Goal: Task Accomplishment & Management: Use online tool/utility

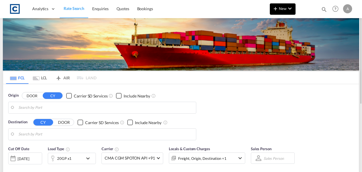
type input "GB-ST4, [GEOGRAPHIC_DATA]"
type input "[GEOGRAPHIC_DATA] (ex [GEOGRAPHIC_DATA]), INCCU"
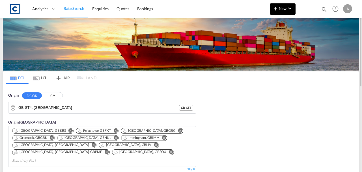
click at [279, 12] on button "New" at bounding box center [283, 8] width 26 height 11
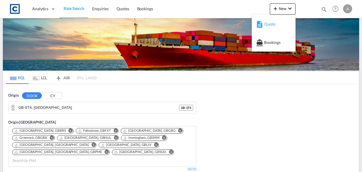
click at [256, 27] on button "Quote" at bounding box center [274, 24] width 44 height 18
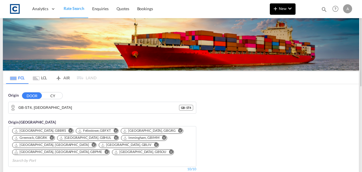
click at [290, 8] on md-icon "icon-chevron-down" at bounding box center [290, 8] width 7 height 7
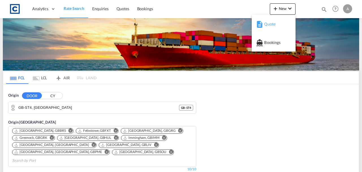
click at [270, 23] on span "Quote" at bounding box center [267, 23] width 6 height 11
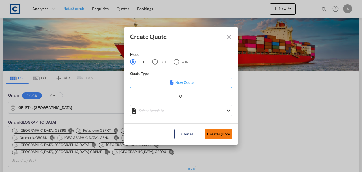
click at [218, 131] on button "Create Quote" at bounding box center [218, 134] width 27 height 10
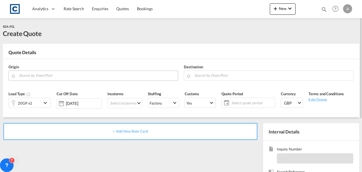
click at [79, 78] on input "Search by Door/Port" at bounding box center [97, 75] width 156 height 10
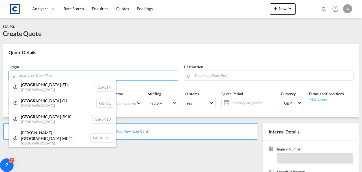
click at [48, 103] on div "[GEOGRAPHIC_DATA] , G1 [GEOGRAPHIC_DATA] [GEOGRAPHIC_DATA]-G1" at bounding box center [63, 103] width 108 height 16
type input "GB-G1, [GEOGRAPHIC_DATA]"
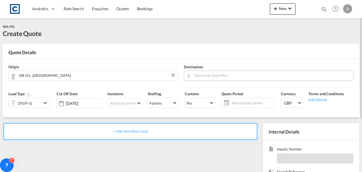
click at [219, 79] on md-autocomplete at bounding box center [272, 75] width 156 height 10
click at [218, 75] on input "Search by Door/Port" at bounding box center [272, 75] width 156 height 10
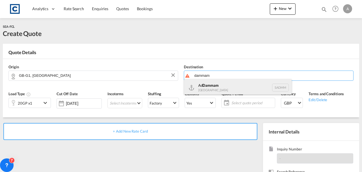
click at [216, 88] on div "Ad Dammam [GEOGRAPHIC_DATA] [GEOGRAPHIC_DATA]" at bounding box center [238, 87] width 108 height 17
type input "Ad Dammam, SADMM"
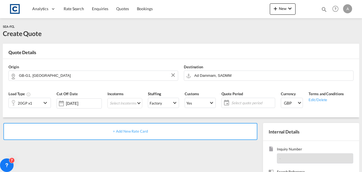
click at [0, 0] on td "General Purpose, DV(Dry Van), FT(Feet), H0, CLI, Standard dry" at bounding box center [0, 0] width 0 height 0
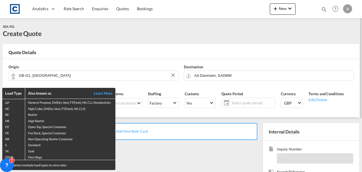
drag, startPoint x: 174, startPoint y: 157, endPoint x: 173, endPoint y: 153, distance: 4.3
click at [175, 157] on div "Load Type Also known as Learn More GP General Purpose, DV(Dry Van), FT(Feet), H…" at bounding box center [181, 86] width 362 height 172
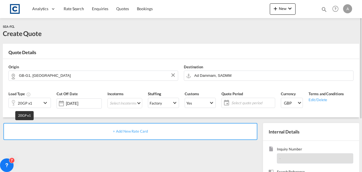
click at [28, 104] on div "20GP x1" at bounding box center [25, 103] width 14 height 8
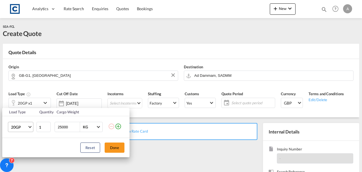
click at [20, 125] on span "20GP" at bounding box center [19, 127] width 16 height 6
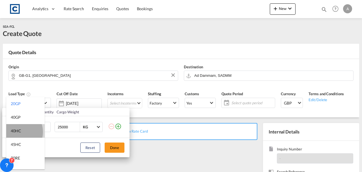
click at [16, 132] on div "40HC" at bounding box center [16, 131] width 10 height 6
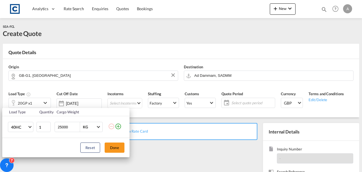
click at [111, 153] on div "Reset Done" at bounding box center [65, 147] width 127 height 19
click at [113, 149] on button "Done" at bounding box center [115, 147] width 20 height 10
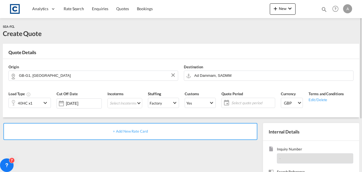
click at [128, 134] on div "+ Add New Rate Card" at bounding box center [130, 131] width 254 height 17
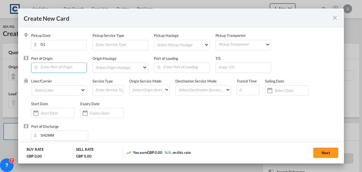
type input "Basic Ocean Freight"
select select "per equipment"
click at [53, 66] on input "Enter Port of Origin" at bounding box center [60, 67] width 53 height 8
click at [61, 78] on div "Grangemouth" at bounding box center [86, 76] width 100 height 5
type input "[GEOGRAPHIC_DATA], GBGRG"
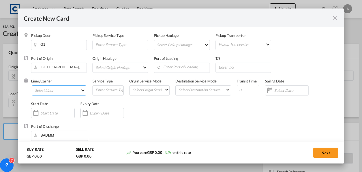
click at [55, 88] on md-select "Select Liner 2HM LOGISTICS D.O.O 2M Alliance AAXL GLOBAL SHIPPING LINES LLC [PE…" at bounding box center [59, 90] width 55 height 10
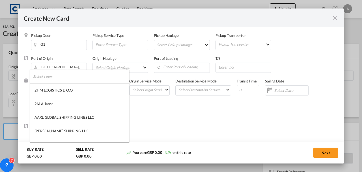
click at [53, 79] on input "search" at bounding box center [81, 77] width 96 height 14
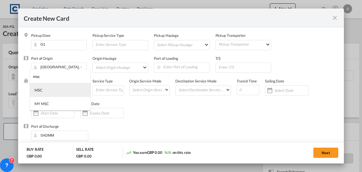
type input "msc"
click at [46, 86] on md-option "MSC" at bounding box center [60, 90] width 61 height 14
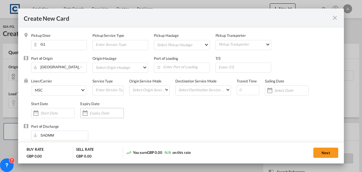
click at [96, 113] on input "Create New Card ..." at bounding box center [107, 113] width 34 height 5
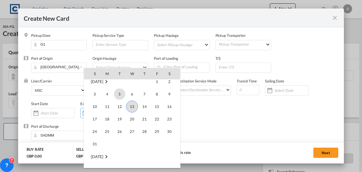
scroll to position [131038, 0]
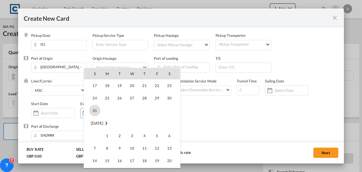
click at [95, 112] on span "31" at bounding box center [94, 110] width 11 height 11
type input "[DATE]"
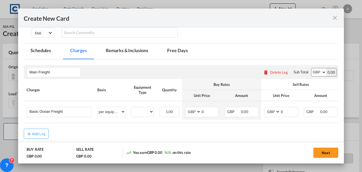
scroll to position [151, 0]
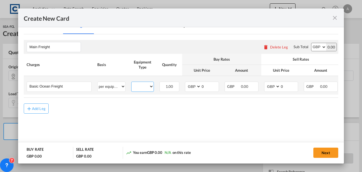
click at [140, 84] on select "40HC" at bounding box center [143, 87] width 22 height 8
select select "40HC"
click at [132, 83] on select "40HC" at bounding box center [143, 87] width 22 height 8
click at [207, 85] on input "0" at bounding box center [210, 86] width 18 height 8
click at [195, 86] on select "AED AFN ALL AMD ANG AOA ARS AUD AWG AZN BAM BBD BDT BGN BHD BIF BMD BND BOB BRL…" at bounding box center [193, 87] width 15 height 8
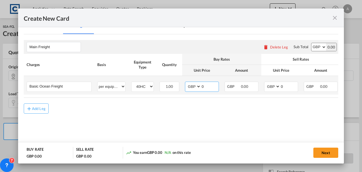
select select "string:USD"
click at [186, 83] on select "AED AFN ALL AMD ANG AOA ARS AUD AWG AZN BAM BBD BDT BGN BHD BIF BMD BND BOB BRL…" at bounding box center [193, 87] width 15 height 8
click at [273, 85] on select "AED AFN ALL AMD ANG AOA ARS AUD AWG AZN BAM BBD BDT BGN BHD BIF BMD BND BOB BRL…" at bounding box center [272, 87] width 15 height 8
select select "string:USD"
click at [265, 83] on select "AED AFN ALL AMD ANG AOA ARS AUD AWG AZN BAM BBD BDT BGN BHD BIF BMD BND BOB BRL…" at bounding box center [272, 87] width 15 height 8
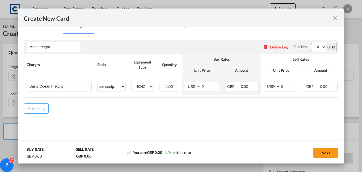
click at [317, 46] on select "AED AFN ALL AMD ANG AOA ARS AUD AWG AZN BAM BBD BDT BGN BHD BIF BMD BND BOB BRL…" at bounding box center [319, 47] width 15 height 8
select select "string:USD"
click at [312, 43] on select "AED AFN ALL AMD ANG AOA ARS AUD AWG AZN BAM BBD BDT BGN BHD BIF BMD BND BOB BRL…" at bounding box center [319, 47] width 15 height 8
click at [211, 84] on input "0" at bounding box center [210, 86] width 18 height 8
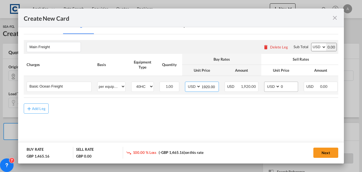
type input "1920.00"
click at [296, 83] on input "0" at bounding box center [289, 86] width 18 height 8
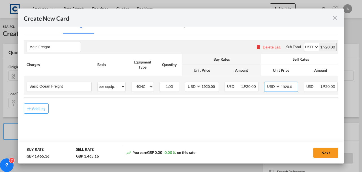
type input "1920.00"
click at [291, 87] on input "1920.00" at bounding box center [289, 86] width 18 height 8
type input "1985.00"
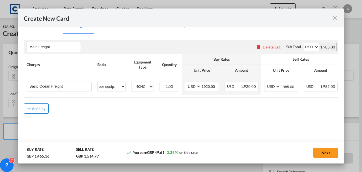
click at [32, 108] on div "Add Leg" at bounding box center [39, 108] width 14 height 3
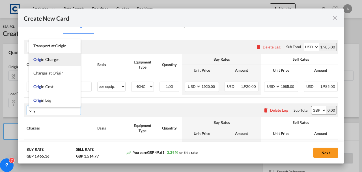
click at [48, 60] on span "Orig in Charges" at bounding box center [46, 59] width 26 height 5
type input "Origin Charges"
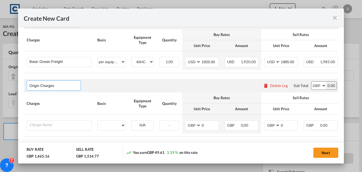
scroll to position [203, 0]
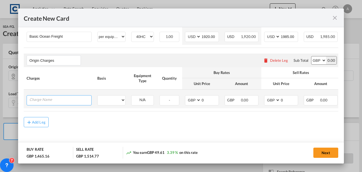
click at [48, 100] on input "Charge Name" at bounding box center [60, 99] width 62 height 8
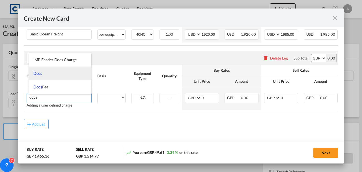
click at [49, 72] on li "Docs" at bounding box center [60, 73] width 63 height 14
type input "Docs"
select select "per shipment"
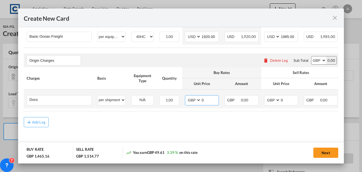
drag, startPoint x: 200, startPoint y: 100, endPoint x: 203, endPoint y: 98, distance: 3.6
click at [200, 99] on select "AED AFN ALL AMD ANG AOA ARS AUD AWG AZN BAM BBD BDT BGN BHD BIF BMD BND BOB BRL…" at bounding box center [193, 100] width 15 height 8
click at [204, 98] on input "0" at bounding box center [210, 99] width 18 height 8
type input "30.00"
click at [287, 97] on input "0" at bounding box center [289, 99] width 18 height 8
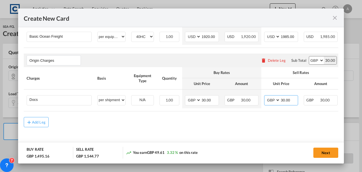
type input "30.00"
drag, startPoint x: 253, startPoint y: 111, endPoint x: 338, endPoint y: 112, distance: 85.5
click at [338, 112] on md-dialog-content "Pickup Door G1 Pickup Service Type Pickup Haulage Select Pickup Haulage rail ro…" at bounding box center [181, 95] width 326 height 136
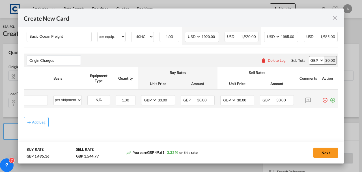
click at [330, 98] on md-icon "icon-plus-circle-outline green-400-fg" at bounding box center [333, 98] width 6 height 6
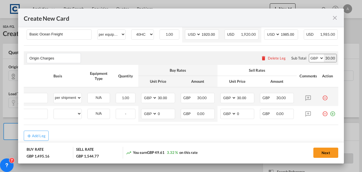
scroll to position [0, 6]
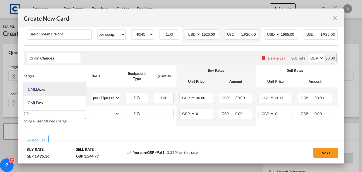
click at [46, 91] on li "CML Doxs" at bounding box center [54, 89] width 63 height 14
type input "CML Doxs"
select select "per B/L"
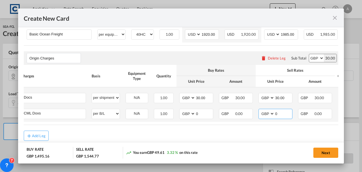
click at [279, 114] on input "0" at bounding box center [284, 113] width 18 height 8
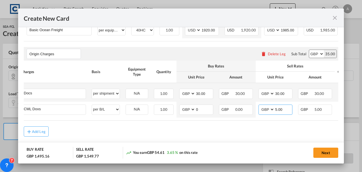
scroll to position [219, 0]
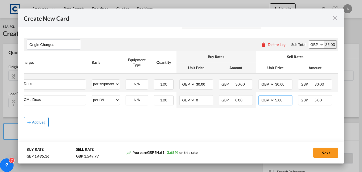
type input "5.00"
click at [40, 126] on button "Add Leg" at bounding box center [36, 122] width 25 height 10
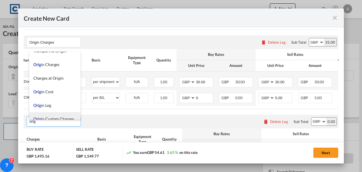
scroll to position [14, 0]
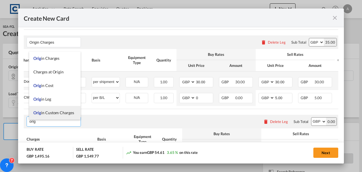
click at [46, 111] on span "Orig in Custom Charges" at bounding box center [53, 112] width 41 height 5
type input "Origin Custom Charges"
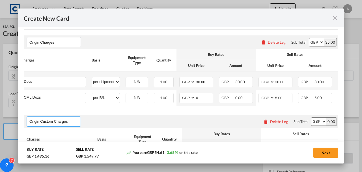
scroll to position [284, 0]
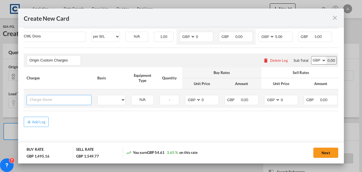
click at [47, 97] on input "Charge Name" at bounding box center [60, 99] width 62 height 8
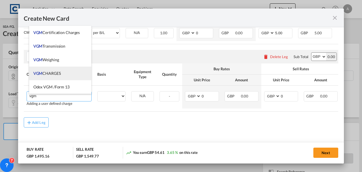
click at [49, 74] on span "VGM CHARGES" at bounding box center [46, 73] width 27 height 5
type input "VGM CHARGES"
select select "per container"
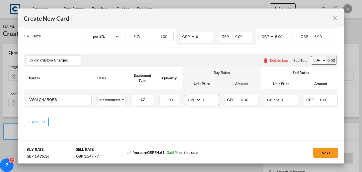
click at [215, 97] on input "0" at bounding box center [210, 99] width 18 height 8
type input "35.00"
click at [291, 97] on input "0" at bounding box center [289, 99] width 18 height 8
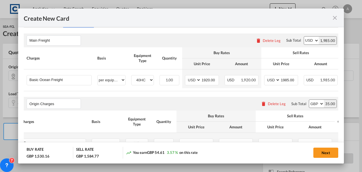
scroll to position [151, 0]
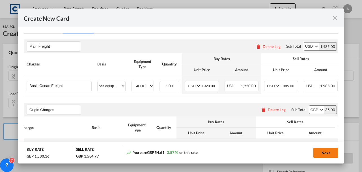
type input "35.00"
click at [323, 152] on button "Next" at bounding box center [326, 152] width 25 height 10
type input "1920"
type input "1985"
type input "30"
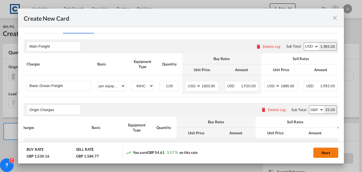
type input "30"
type input "5"
type input "35"
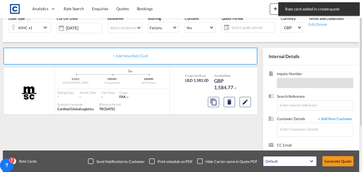
scroll to position [38, 0]
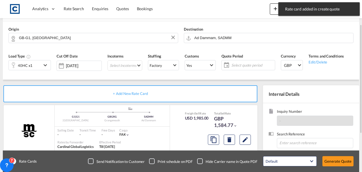
click at [253, 68] on span "Select quote period" at bounding box center [252, 65] width 45 height 8
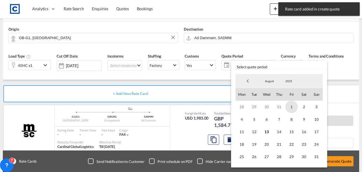
click at [290, 106] on span "1" at bounding box center [292, 106] width 12 height 12
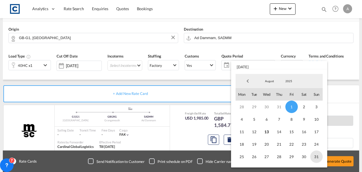
click at [319, 156] on span "31" at bounding box center [316, 156] width 12 height 12
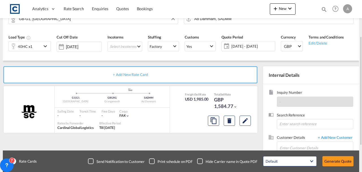
scroll to position [94, 0]
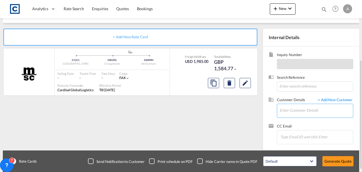
click at [287, 110] on input "Enter Customer Details" at bounding box center [316, 110] width 73 height 13
paste input "[PERSON_NAME][EMAIL_ADDRESS][PERSON_NAME][DOMAIN_NAME]"
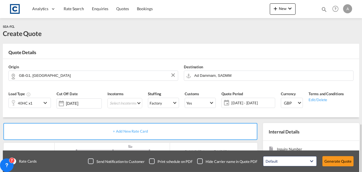
scroll to position [75, 0]
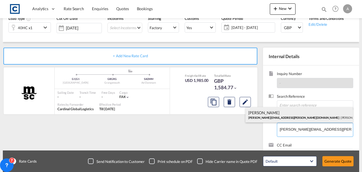
click at [277, 118] on div "[PERSON_NAME] [PERSON_NAME][EMAIL_ADDRESS][PERSON_NAME][DOMAIN_NAME] | [PERSON_…" at bounding box center [300, 114] width 108 height 15
type input "[PERSON_NAME] Logisitcs, [PERSON_NAME], [PERSON_NAME][EMAIL_ADDRESS][PERSON_NAM…"
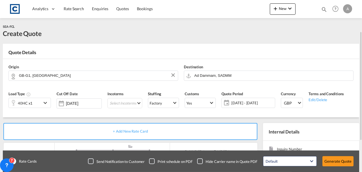
scroll to position [98, 0]
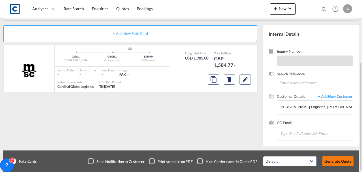
click at [328, 158] on button "Generate Quote" at bounding box center [338, 161] width 31 height 10
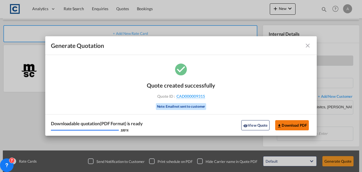
click at [287, 128] on button "Download PDF" at bounding box center [292, 125] width 34 height 10
